Goal: Browse casually: Explore the website without a specific task or goal

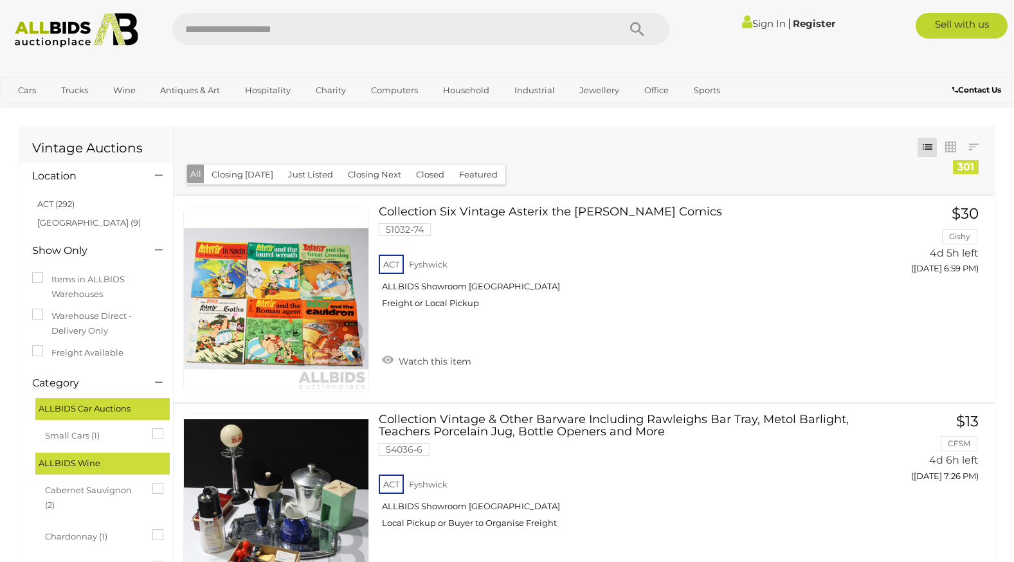
scroll to position [10292, 0]
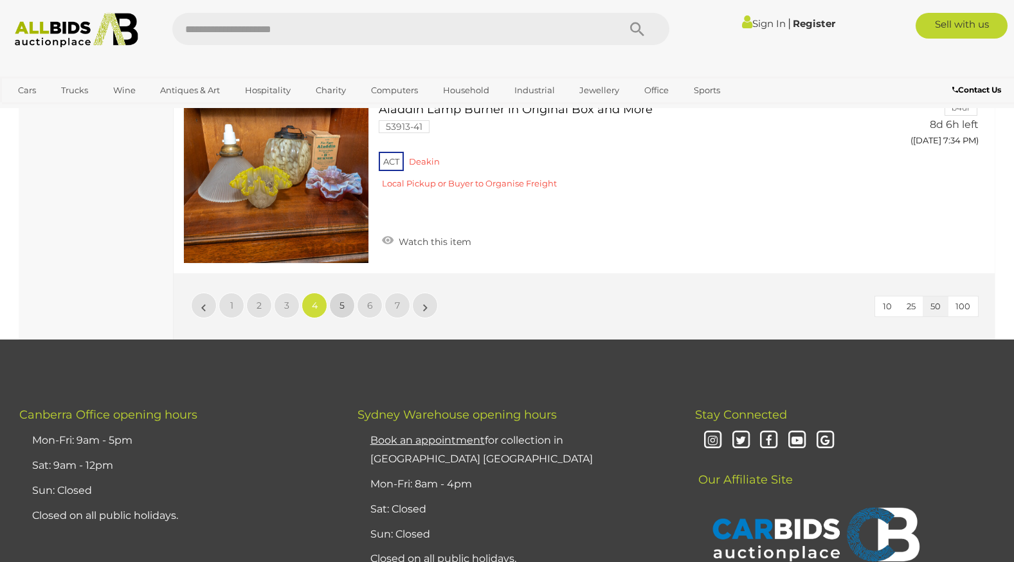
click at [342, 306] on span "5" at bounding box center [342, 306] width 5 height 12
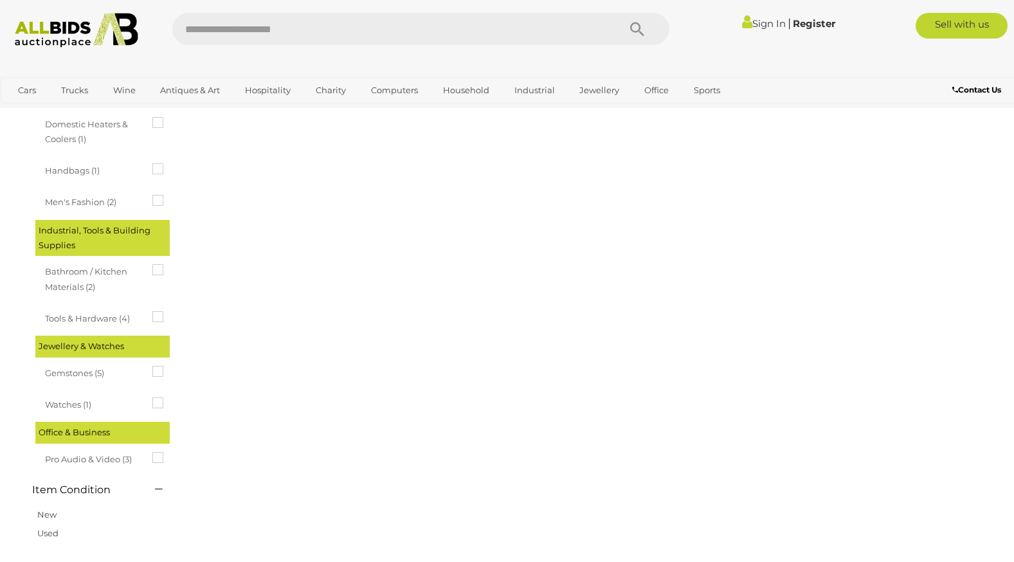
scroll to position [0, 0]
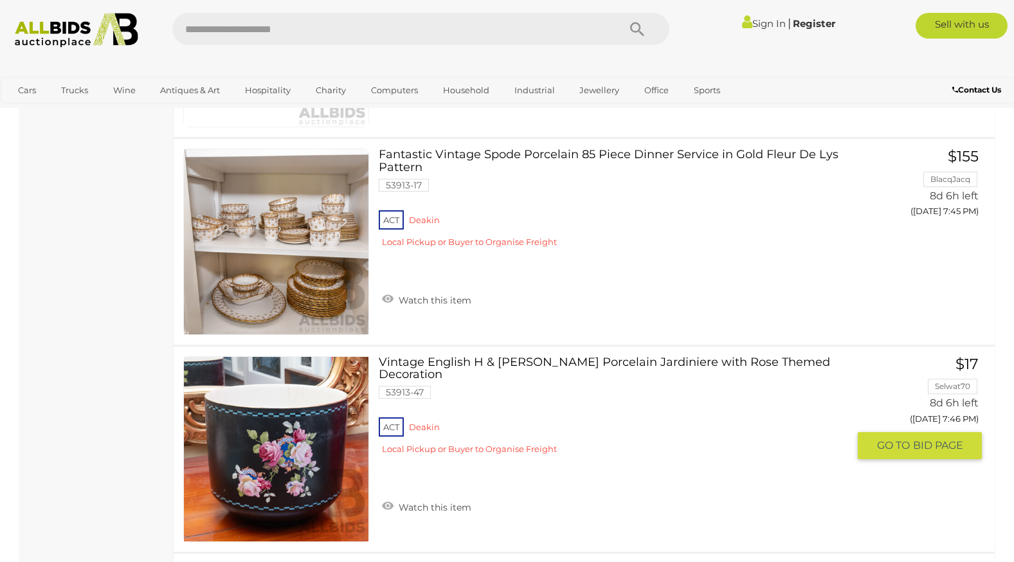
scroll to position [2508, 0]
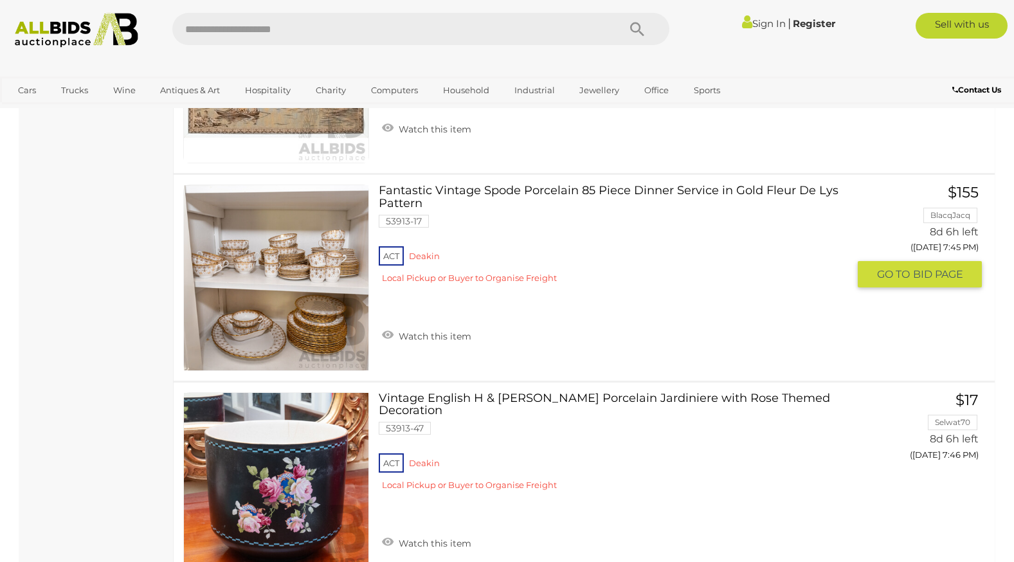
click at [318, 257] on link at bounding box center [276, 278] width 186 height 186
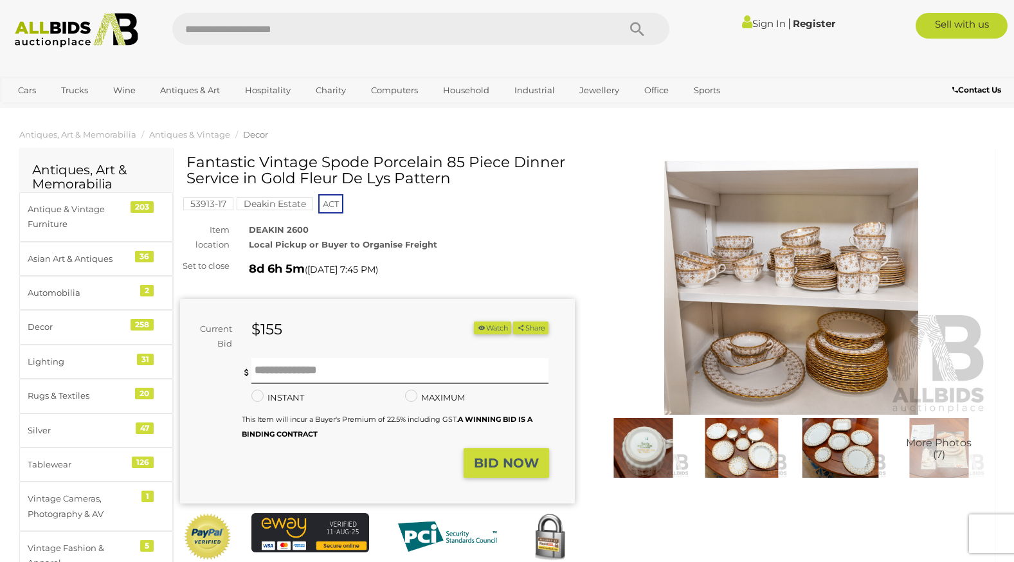
click at [820, 278] on img at bounding box center [791, 288] width 395 height 254
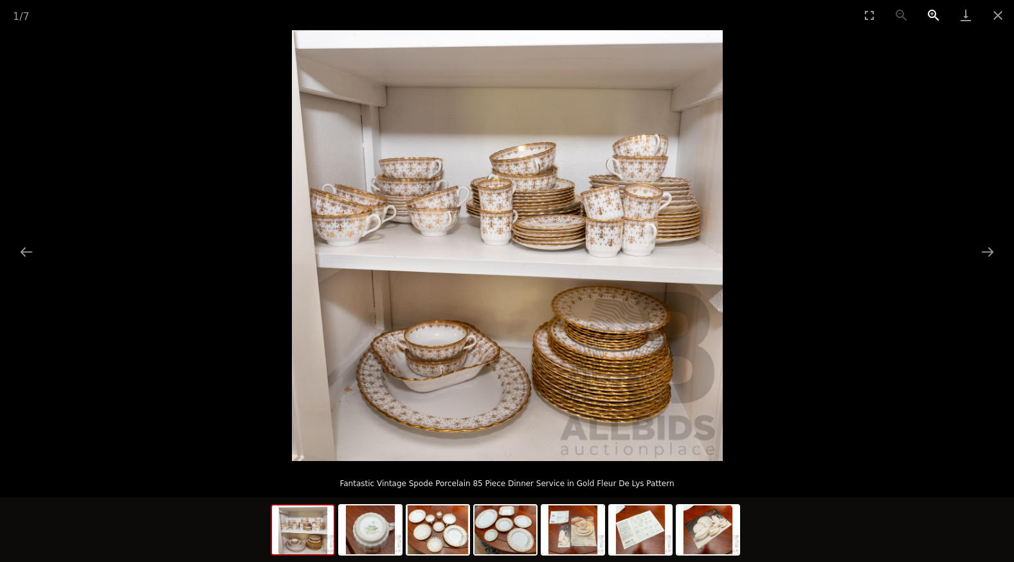
click at [932, 10] on button "Zoom in" at bounding box center [934, 15] width 32 height 30
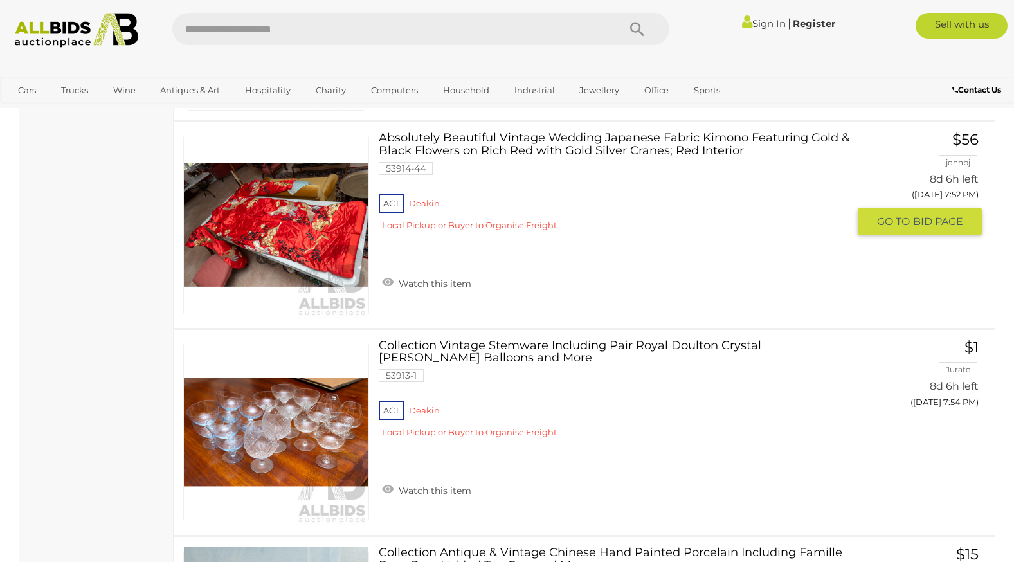
scroll to position [4223, 0]
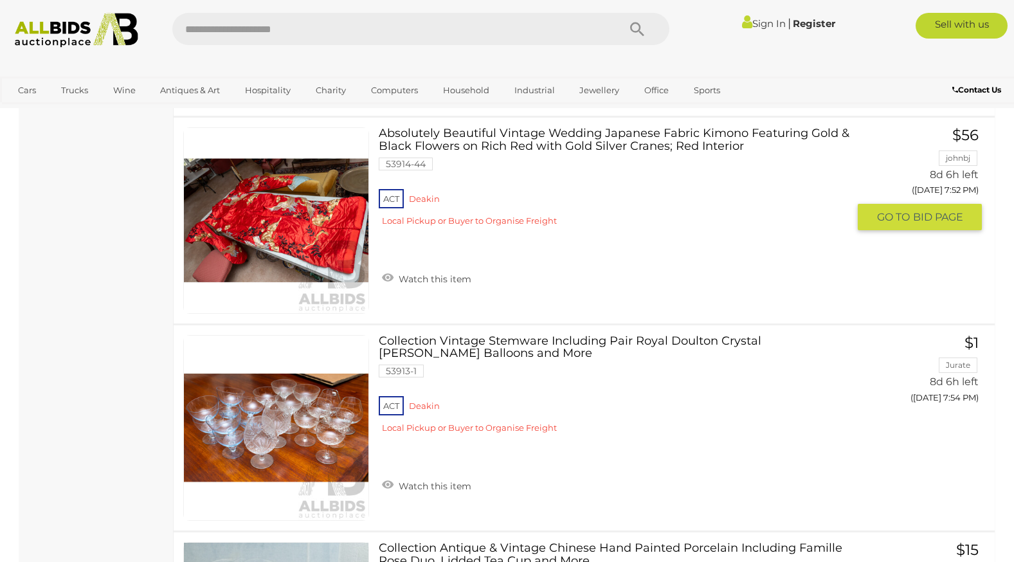
click at [303, 215] on link at bounding box center [276, 220] width 186 height 186
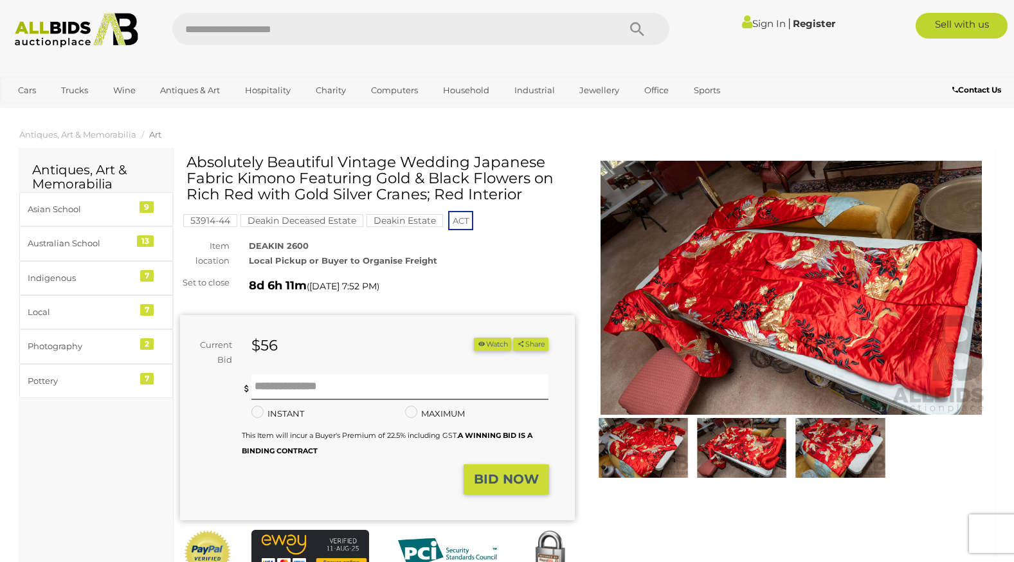
click at [774, 286] on img at bounding box center [791, 288] width 395 height 254
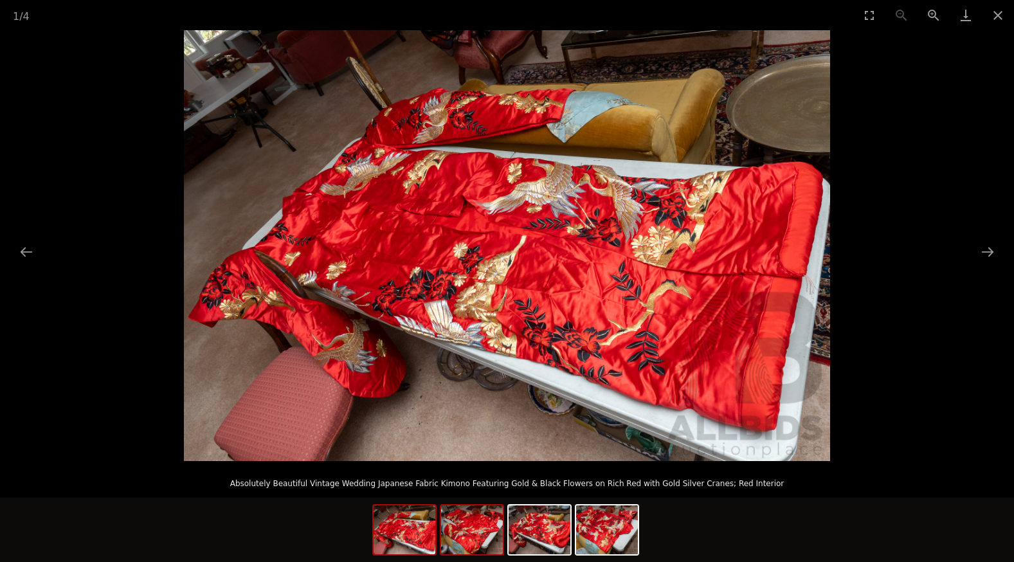
click at [476, 537] on img at bounding box center [472, 529] width 62 height 49
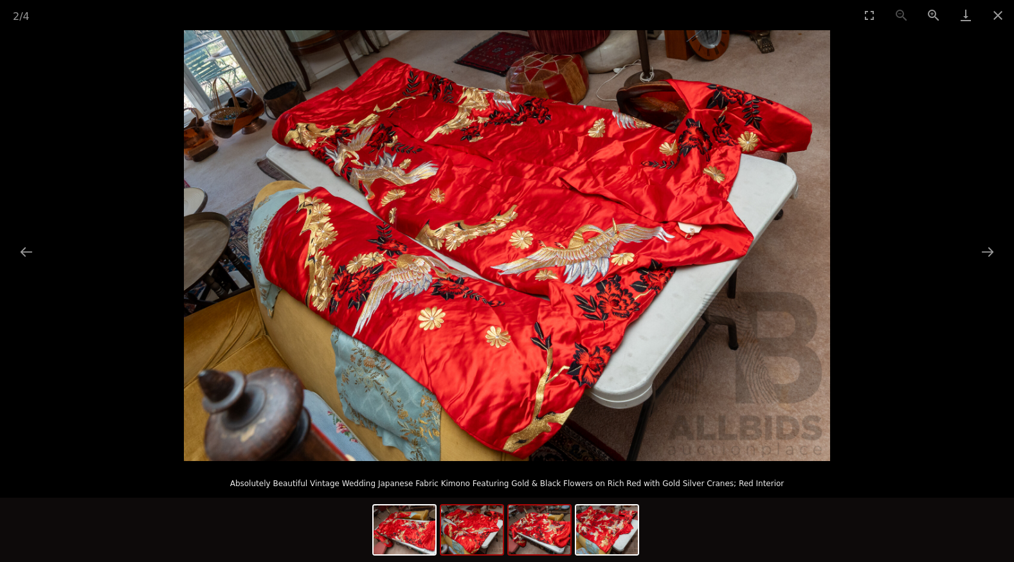
click at [543, 537] on img at bounding box center [540, 529] width 62 height 49
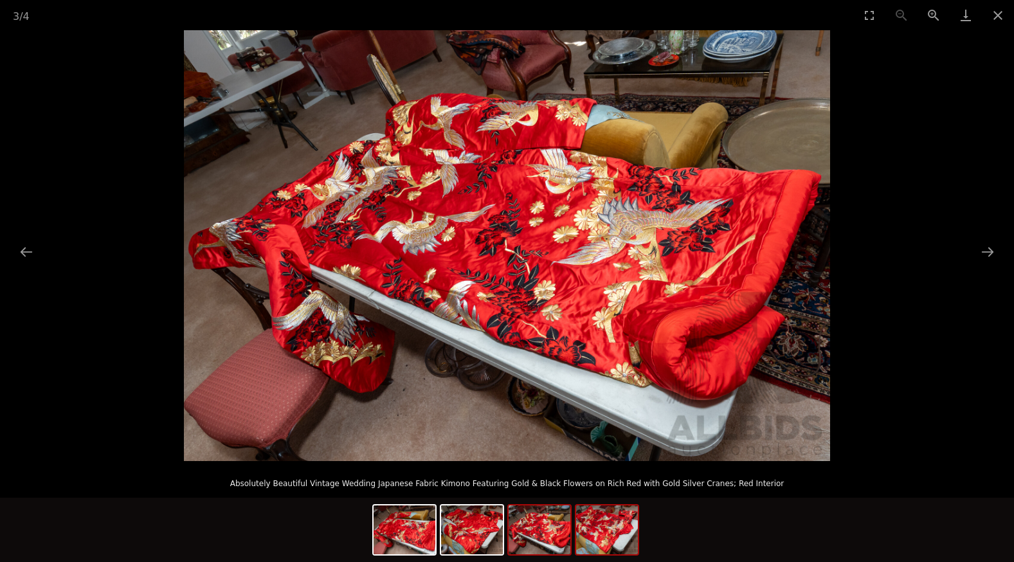
click at [610, 537] on img at bounding box center [607, 529] width 62 height 49
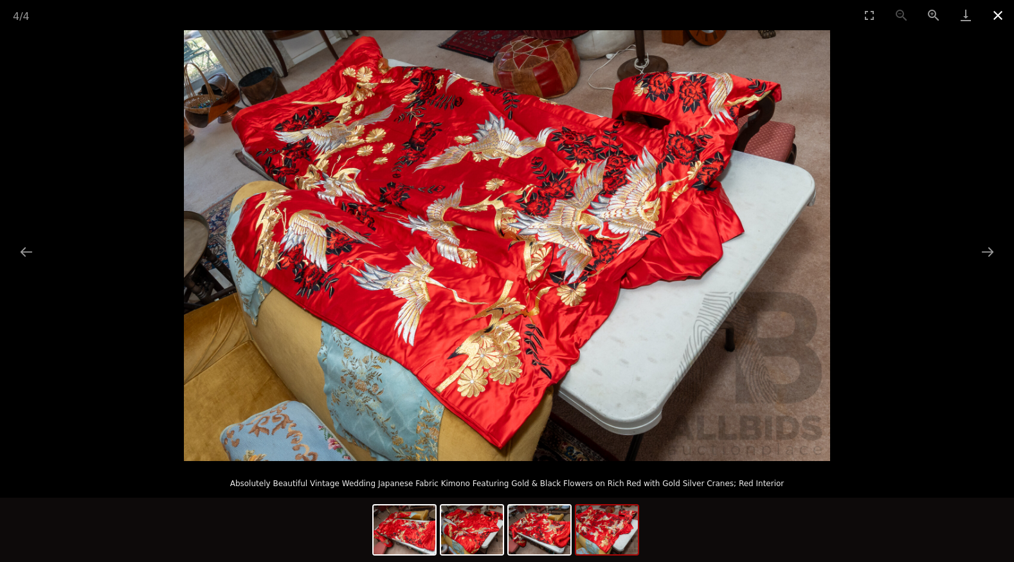
click at [998, 15] on button "Close gallery" at bounding box center [998, 15] width 32 height 30
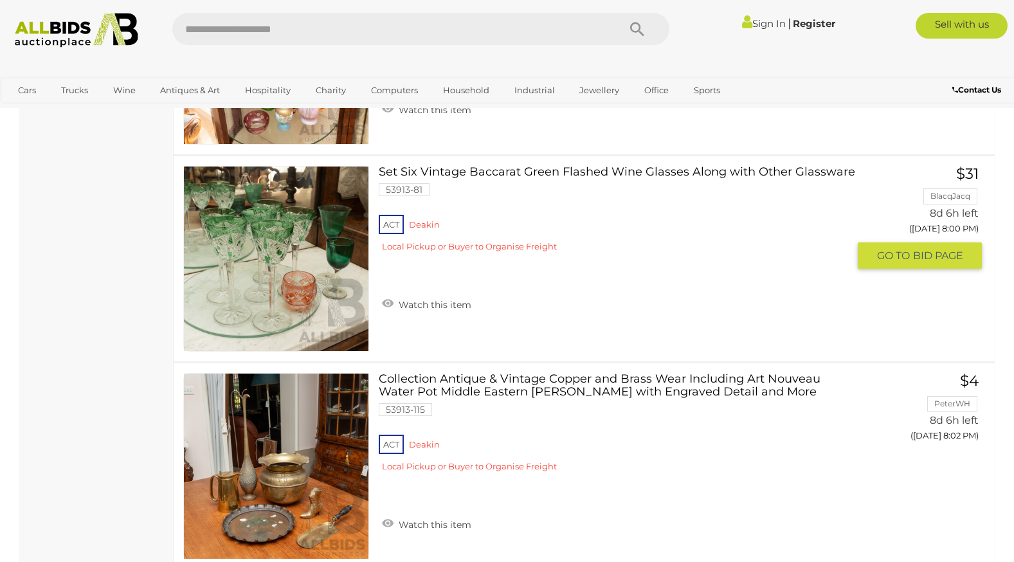
scroll to position [5624, 0]
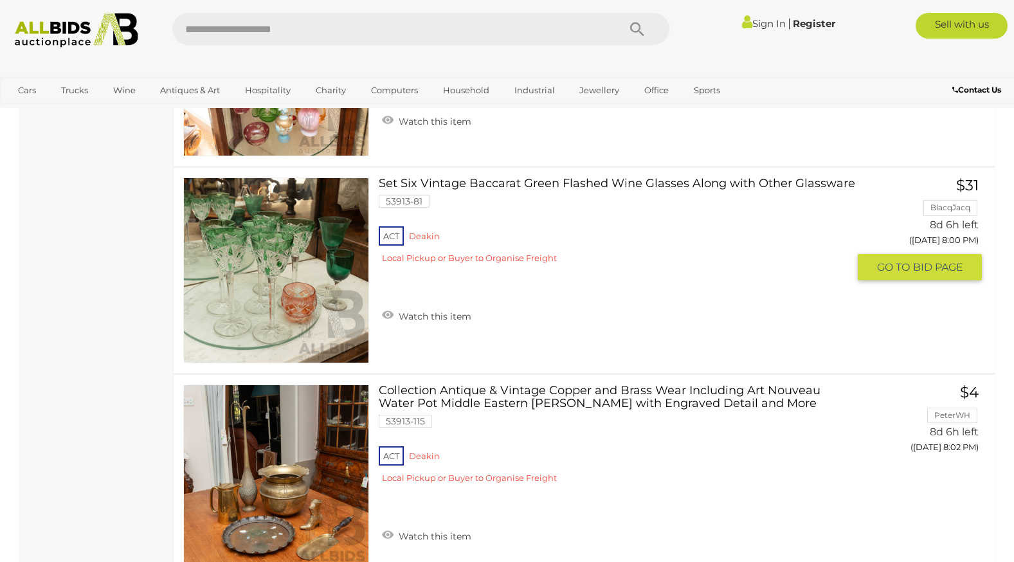
click at [282, 255] on link at bounding box center [276, 270] width 186 height 186
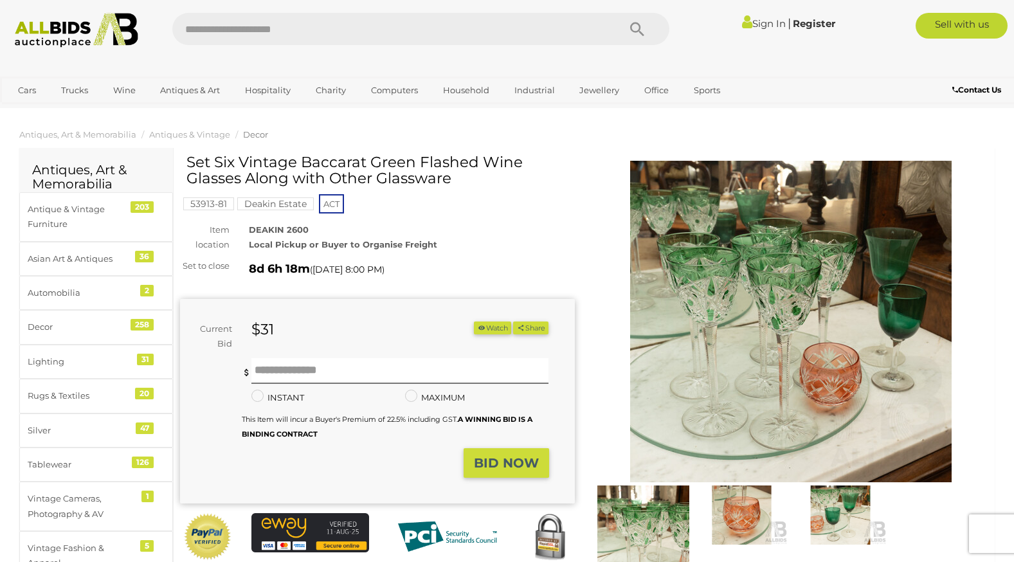
click at [790, 312] on img at bounding box center [791, 322] width 322 height 322
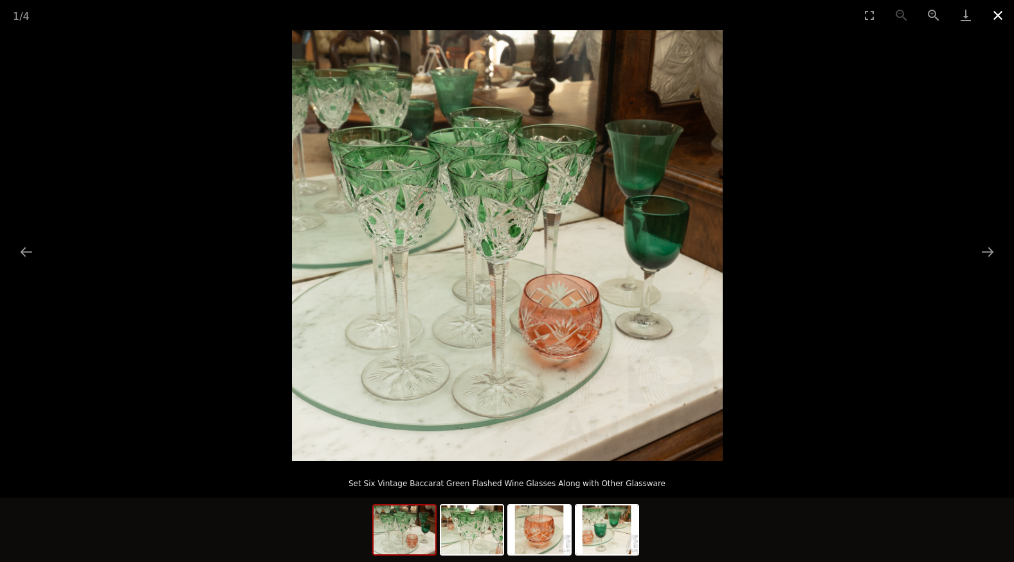
click at [999, 15] on button "Close gallery" at bounding box center [998, 15] width 32 height 30
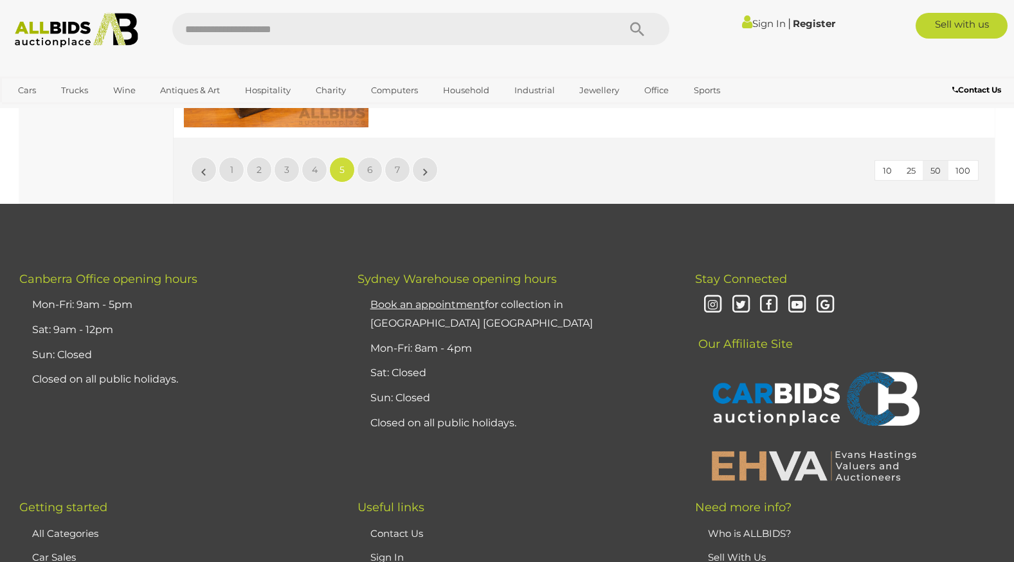
scroll to position [10418, 0]
click at [368, 170] on span "6" at bounding box center [370, 170] width 6 height 12
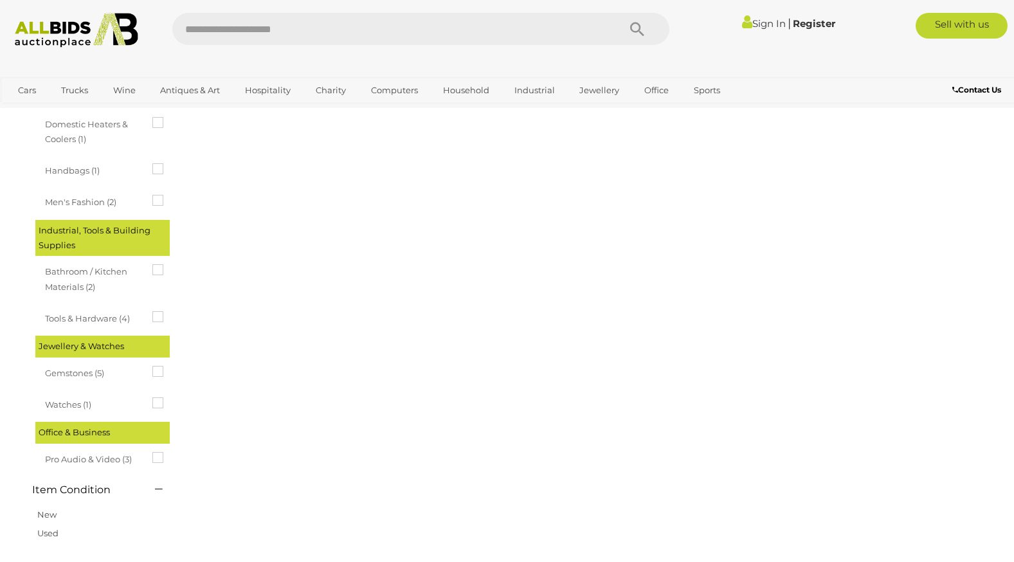
scroll to position [0, 0]
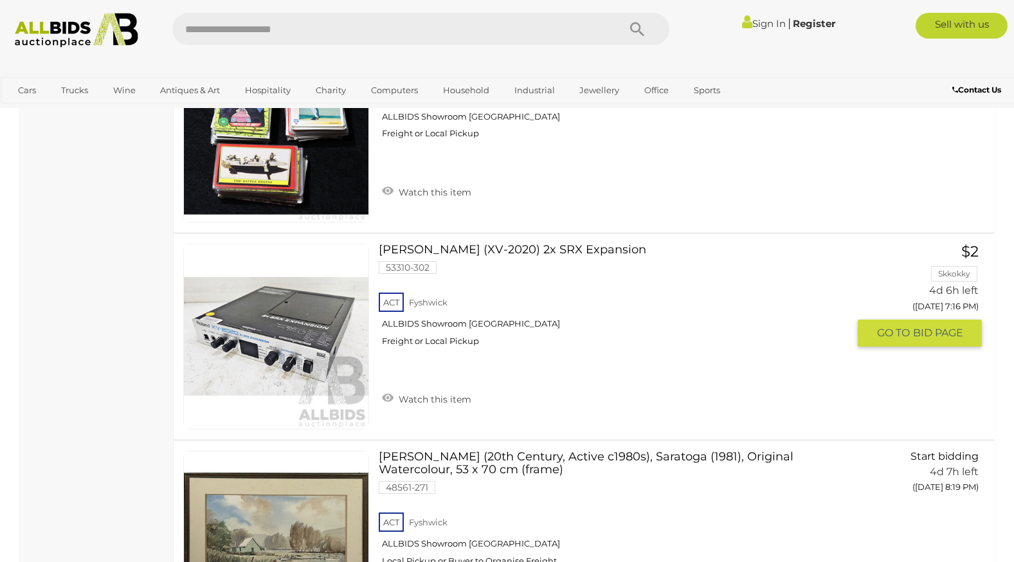
scroll to position [6174, 0]
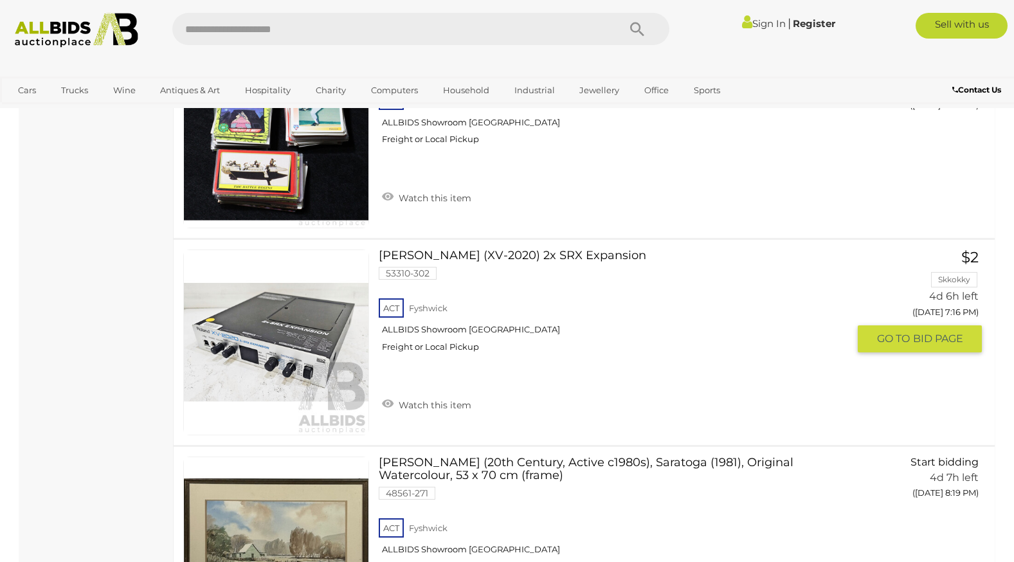
click at [302, 352] on link at bounding box center [276, 343] width 186 height 186
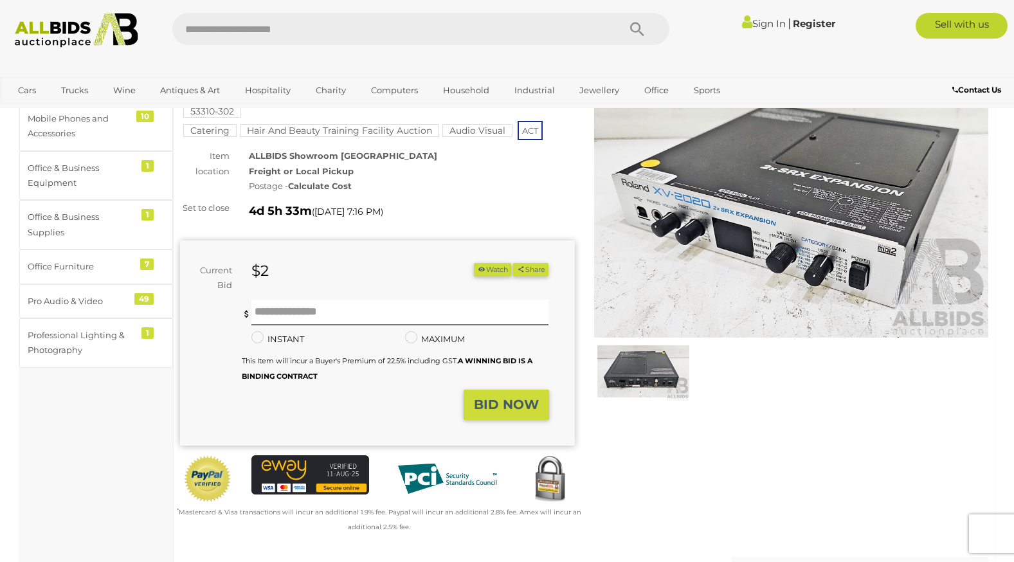
scroll to position [64, 0]
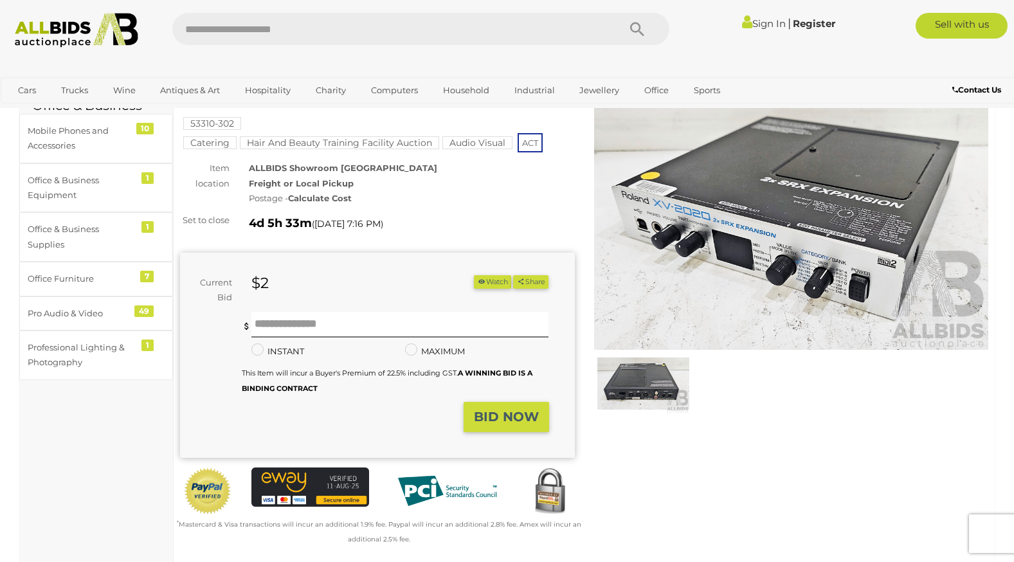
click at [785, 237] on img at bounding box center [791, 223] width 395 height 254
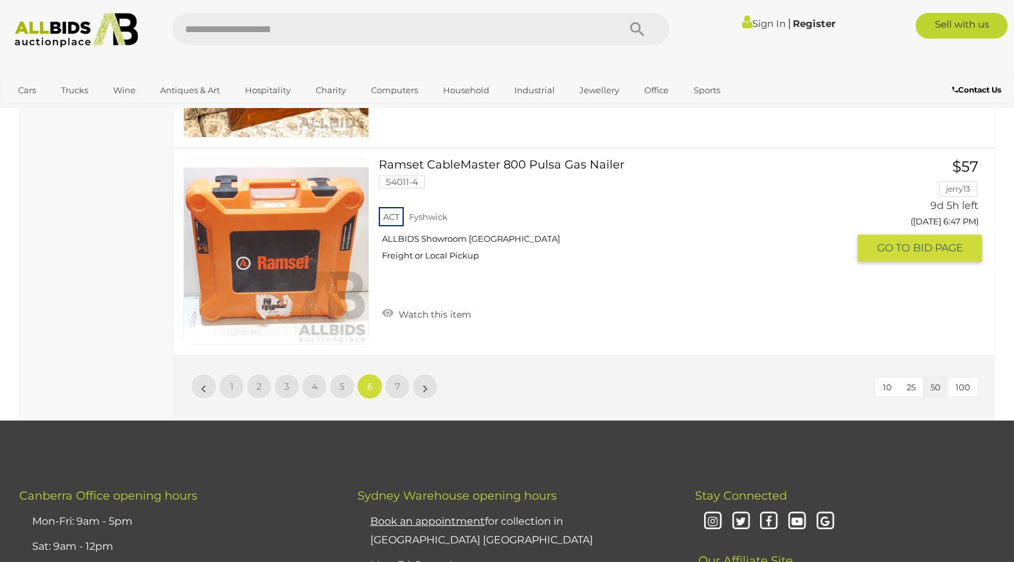
scroll to position [10397, 0]
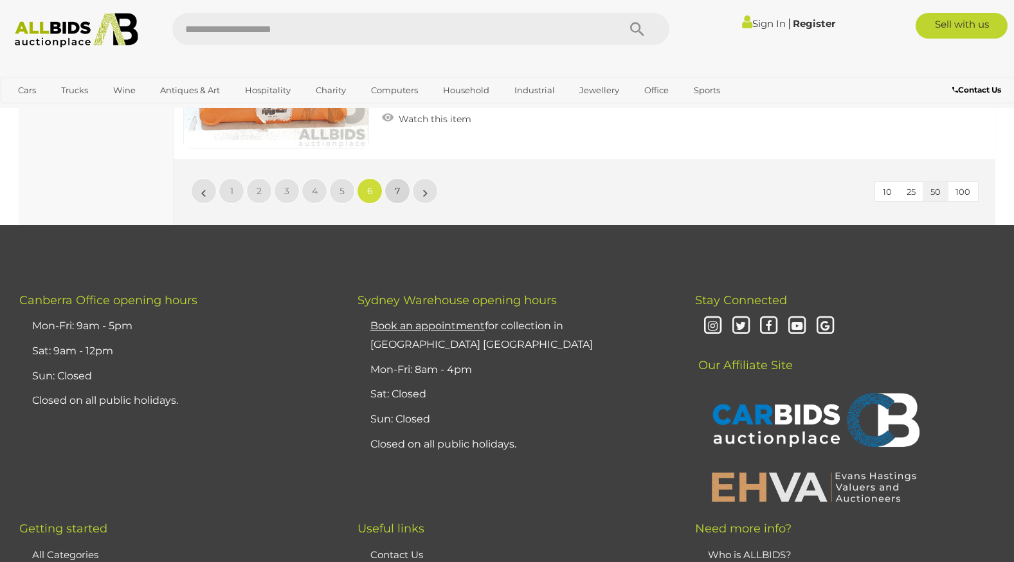
click at [401, 189] on link "7" at bounding box center [398, 191] width 26 height 26
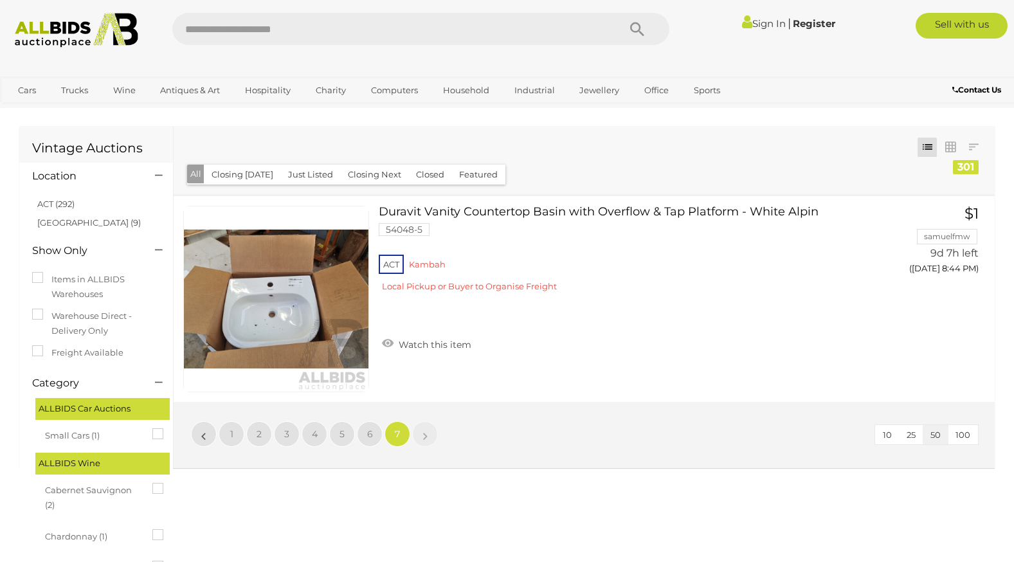
click at [305, 26] on input "text" at bounding box center [389, 29] width 434 height 32
type input "********"
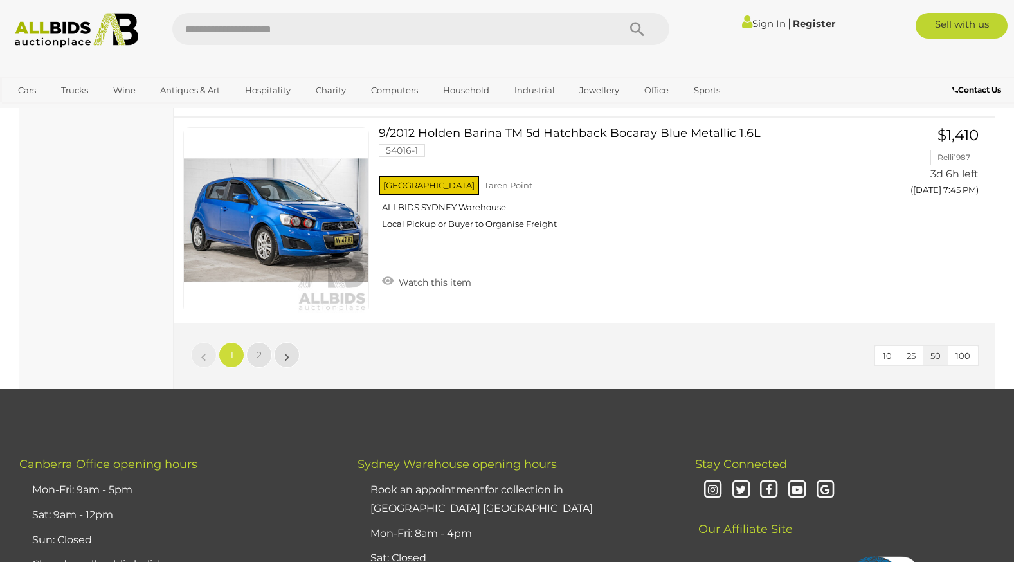
scroll to position [10289, 0]
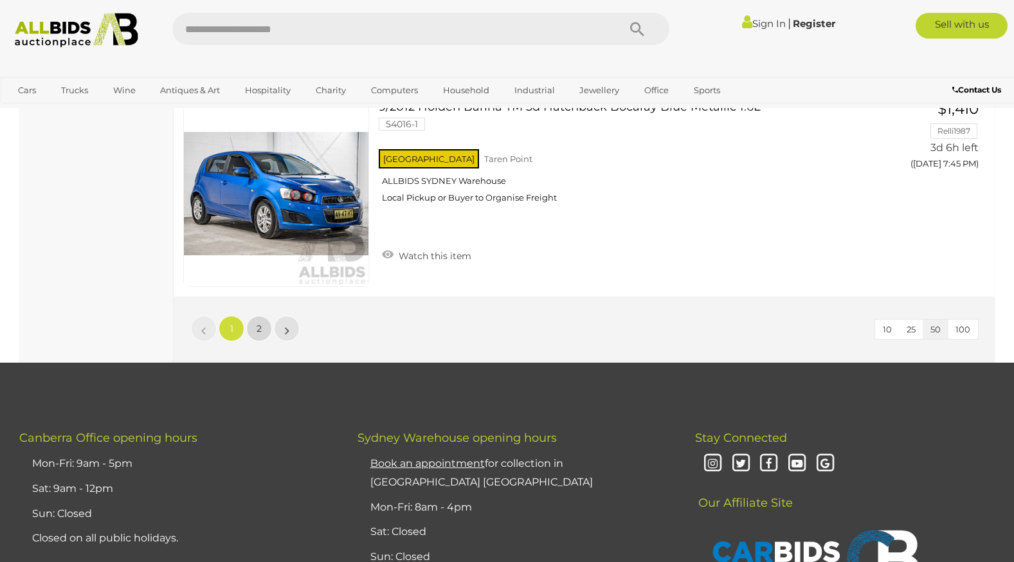
click at [259, 327] on span "2" at bounding box center [259, 329] width 5 height 12
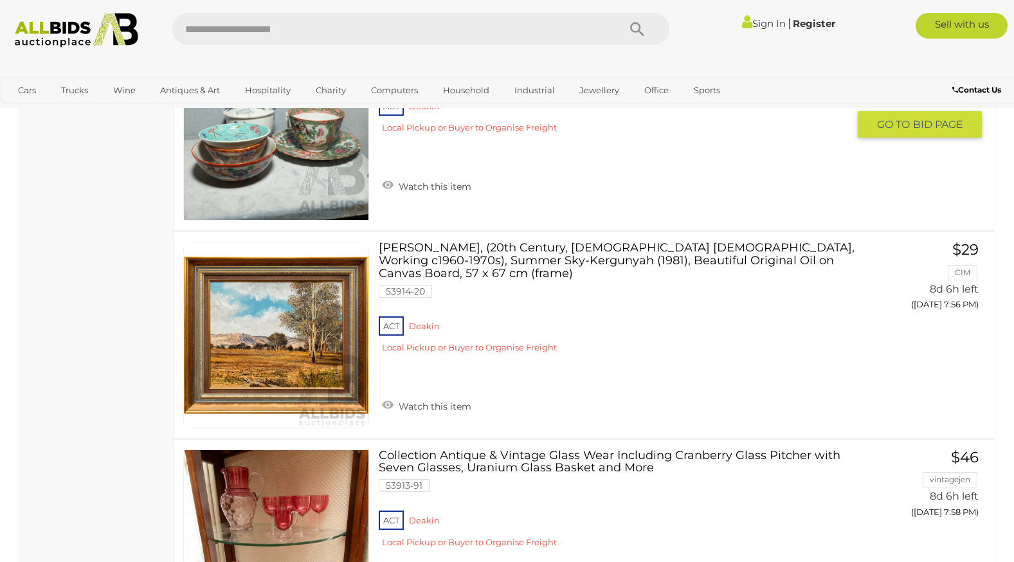
scroll to position [6617, 0]
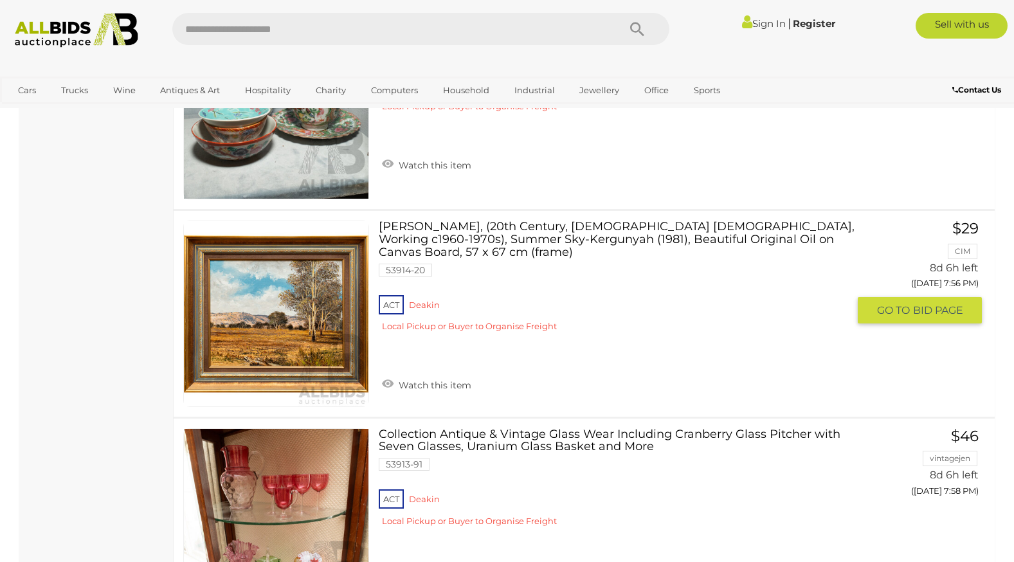
click at [292, 304] on link at bounding box center [276, 314] width 186 height 186
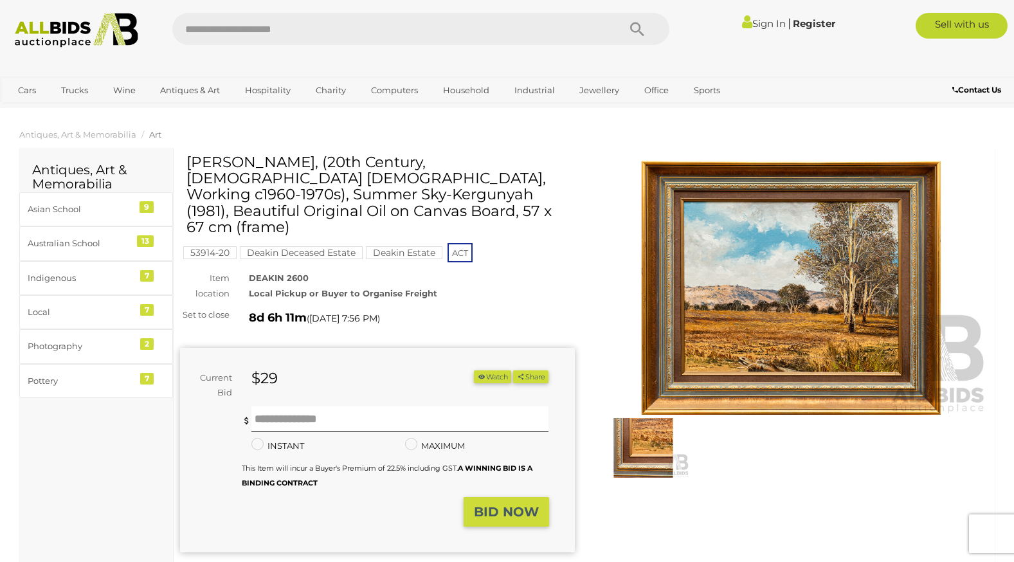
click at [791, 296] on img at bounding box center [791, 288] width 395 height 254
